Goal: Book appointment/travel/reservation

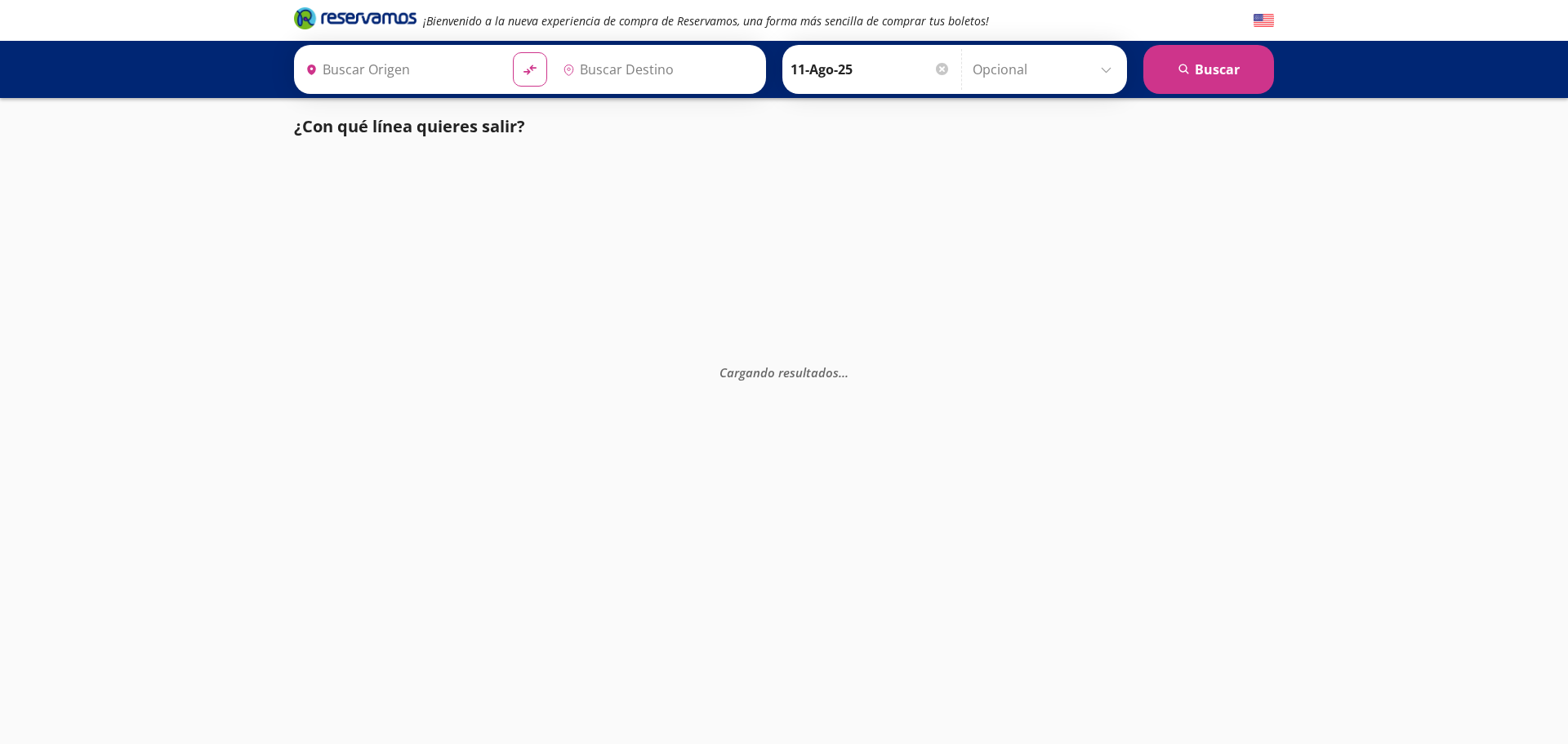
type input "[PERSON_NAME], Nayarit"
type input "Central Zapopan, [GEOGRAPHIC_DATA]"
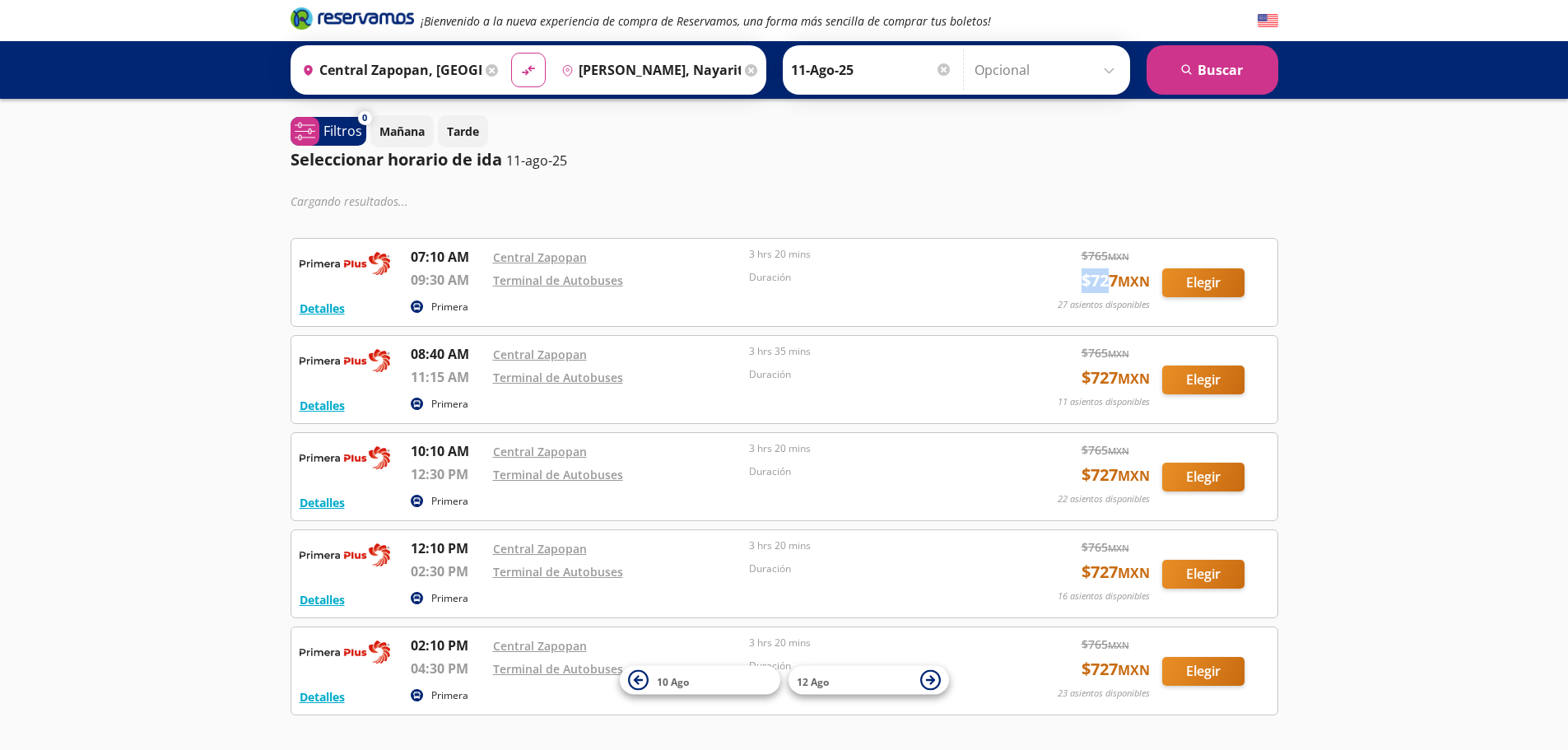
drag, startPoint x: 1077, startPoint y: 289, endPoint x: 1102, endPoint y: 289, distance: 25.0
click at [1102, 289] on span "$ 727 MXN" at bounding box center [1115, 281] width 68 height 25
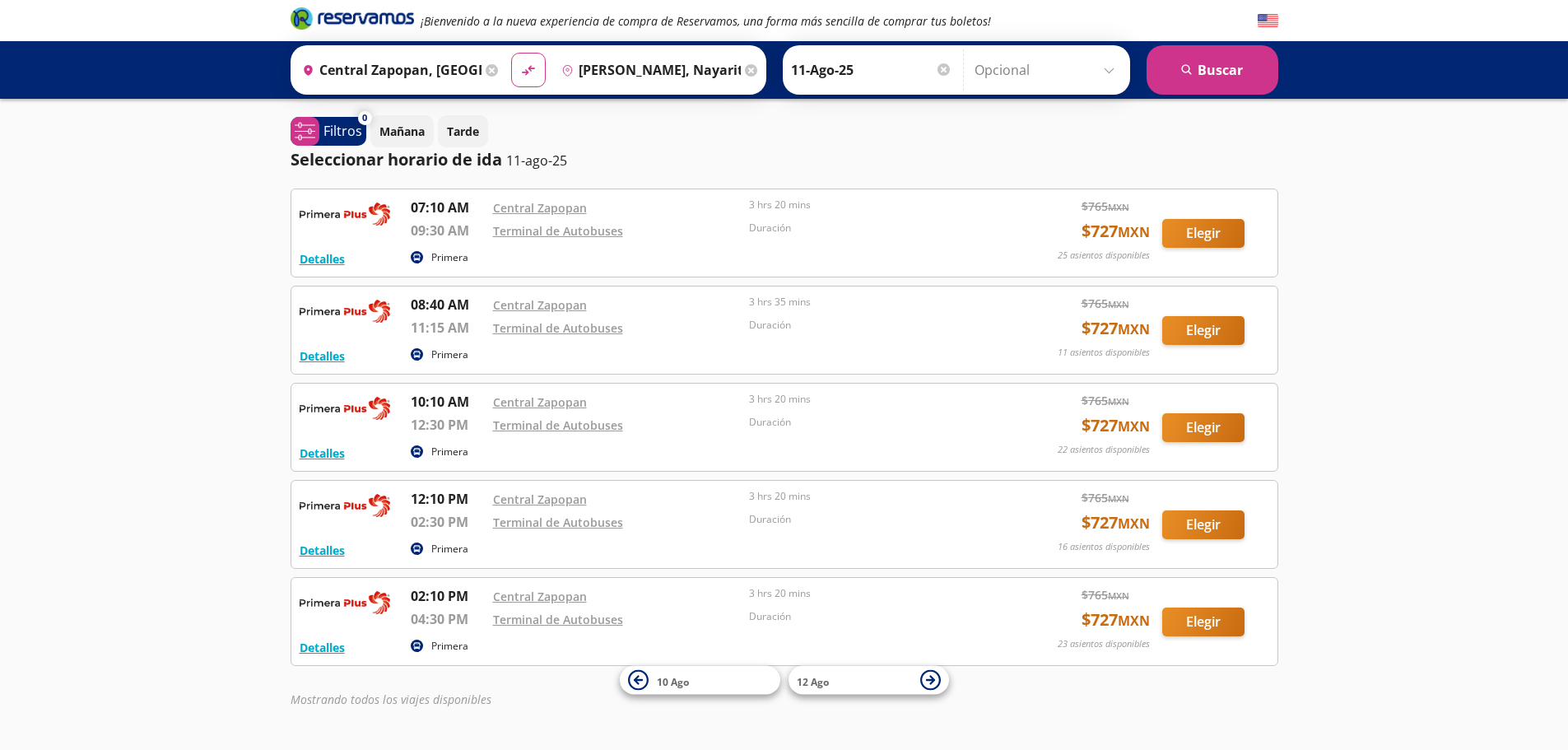
click at [1417, 312] on div "¡Bienvenido a la nueva experiencia de compra de Reservamos, una forma más senci…" at bounding box center [784, 399] width 1568 height 799
